Goal: Information Seeking & Learning: Learn about a topic

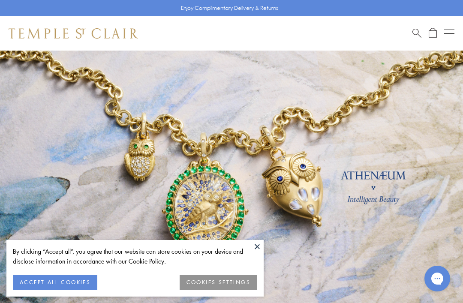
click at [259, 245] on button at bounding box center [257, 246] width 13 height 13
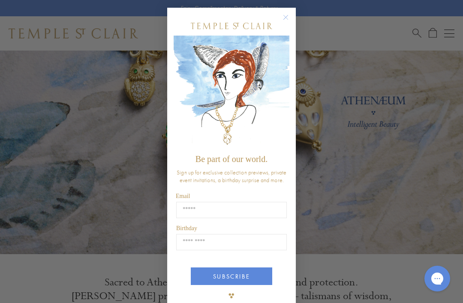
scroll to position [74, 0]
click at [286, 22] on circle "Close dialog" at bounding box center [286, 17] width 10 height 10
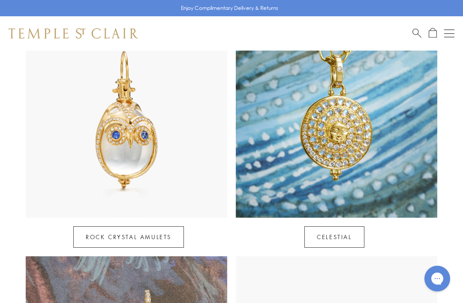
scroll to position [444, 0]
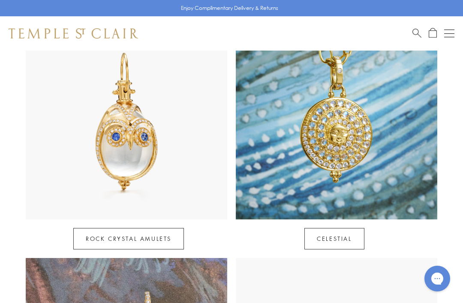
click at [352, 228] on link "Celestial" at bounding box center [334, 238] width 60 height 21
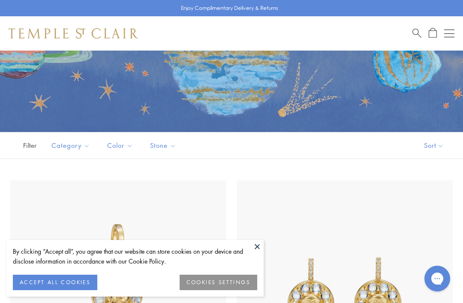
scroll to position [77, 0]
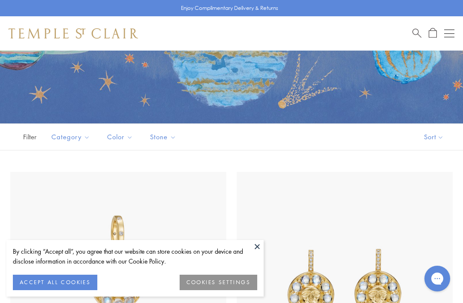
click at [48, 290] on button "ACCEPT ALL COOKIES" at bounding box center [55, 282] width 84 height 15
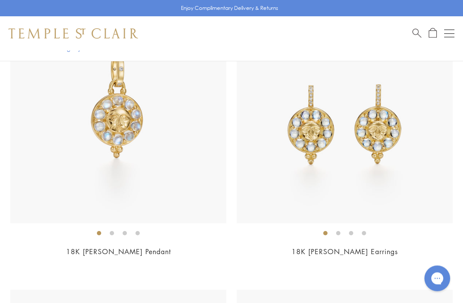
scroll to position [232, 0]
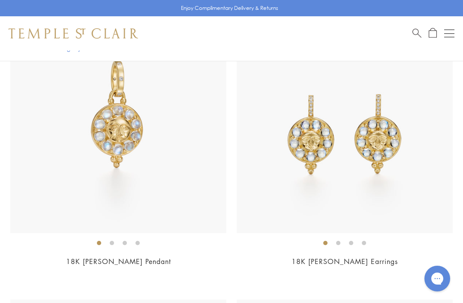
click at [45, 121] on img at bounding box center [118, 125] width 216 height 216
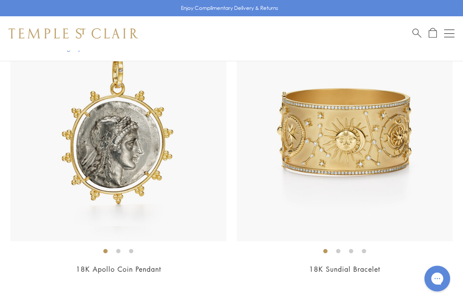
scroll to position [1067, 0]
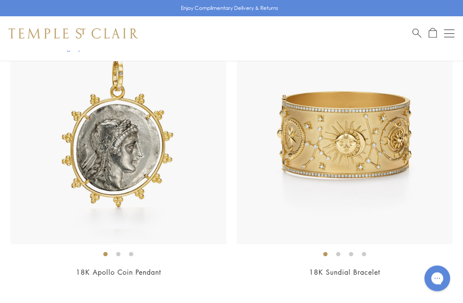
click at [401, 146] on img at bounding box center [345, 137] width 216 height 216
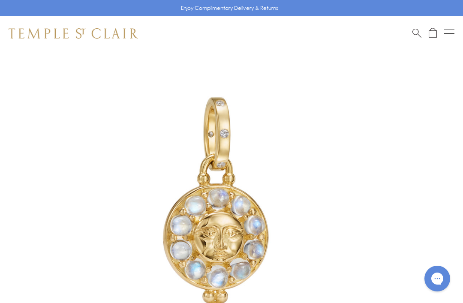
scroll to position [41, 0]
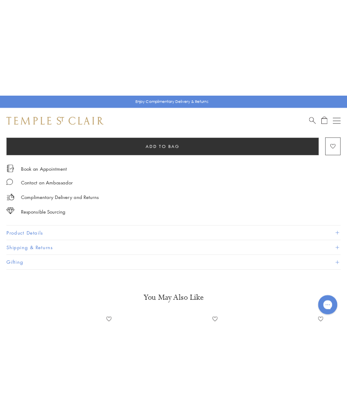
scroll to position [432, 0]
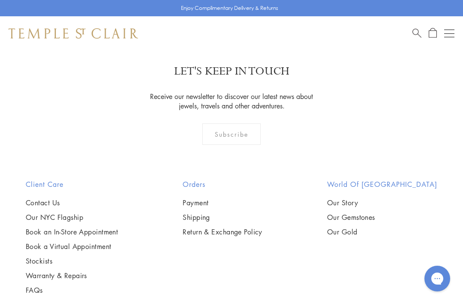
scroll to position [1340, 0]
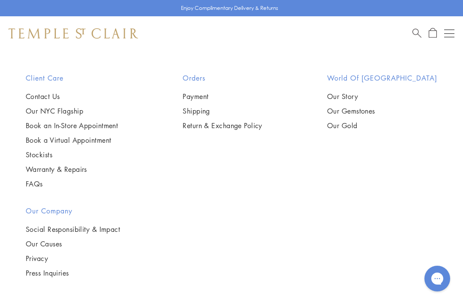
click at [35, 207] on h2 "Our Company" at bounding box center [73, 211] width 94 height 10
click at [35, 206] on h2 "Our Company" at bounding box center [73, 211] width 94 height 10
click at [32, 206] on h2 "Our Company" at bounding box center [73, 211] width 94 height 10
click at [377, 92] on link "Our Story" at bounding box center [382, 96] width 110 height 9
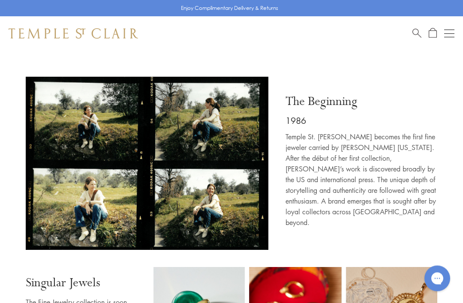
scroll to position [281, 0]
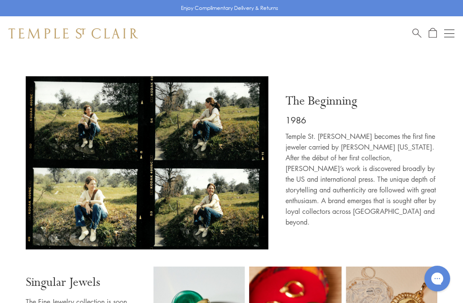
click at [247, 198] on img at bounding box center [147, 164] width 243 height 177
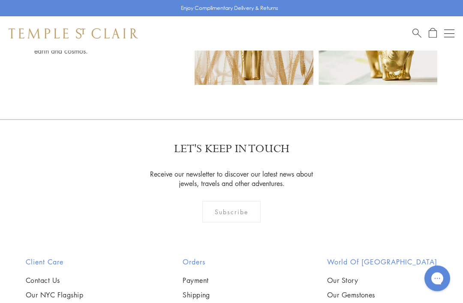
scroll to position [4446, 0]
click at [36, 275] on link "Contact Us" at bounding box center [72, 279] width 92 height 9
